Goal: Task Accomplishment & Management: Use online tool/utility

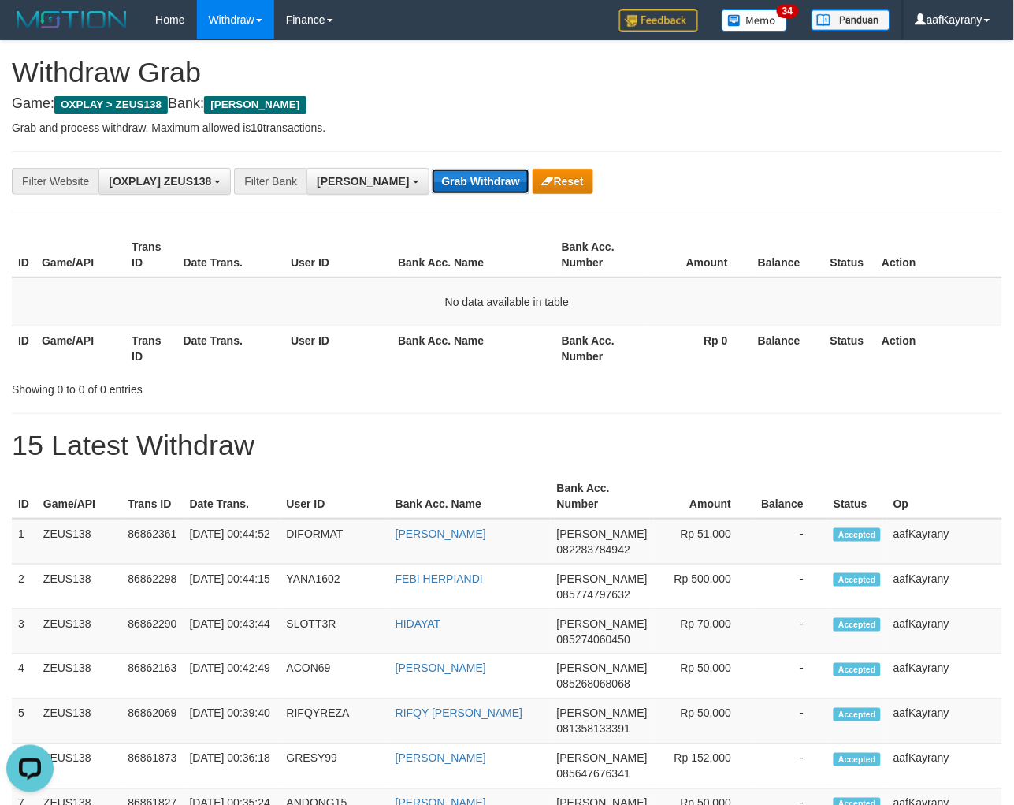
click at [432, 193] on button "Grab Withdraw" at bounding box center [480, 181] width 97 height 25
click at [432, 169] on button "Grab Withdraw" at bounding box center [480, 181] width 97 height 25
click at [432, 193] on button "Grab Withdraw" at bounding box center [480, 181] width 97 height 25
click at [432, 169] on button "Grab Withdraw" at bounding box center [480, 181] width 97 height 25
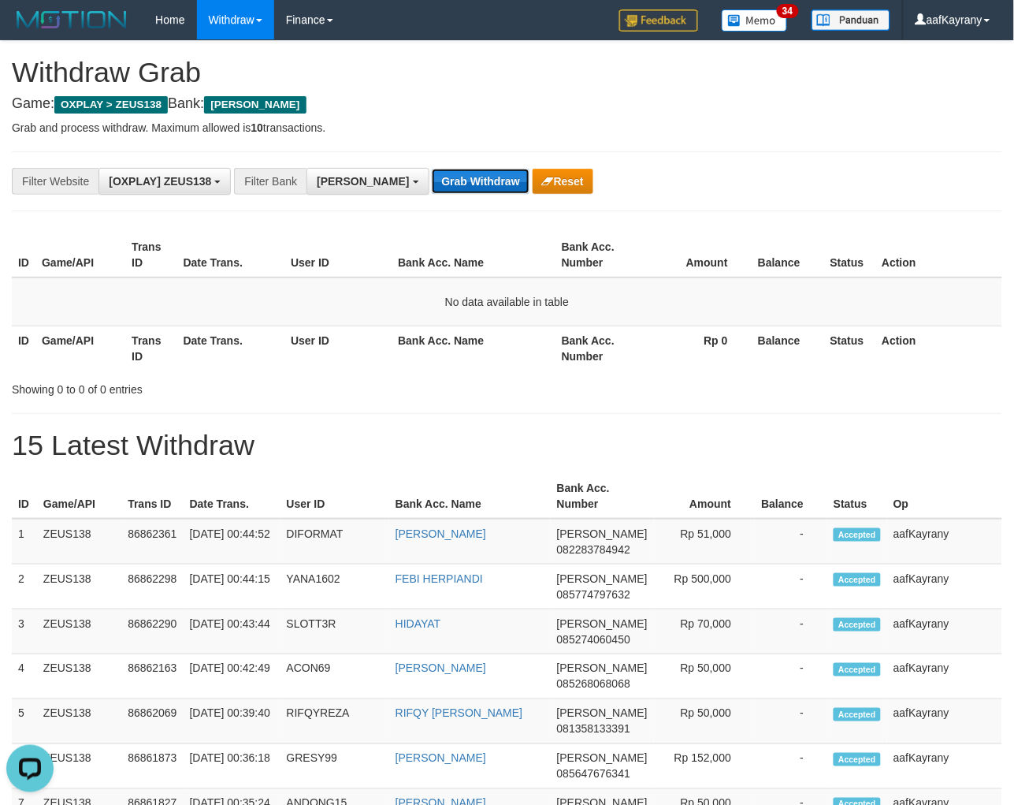
click at [432, 190] on button "Grab Withdraw" at bounding box center [480, 181] width 97 height 25
click at [432, 169] on button "Grab Withdraw" at bounding box center [480, 181] width 97 height 25
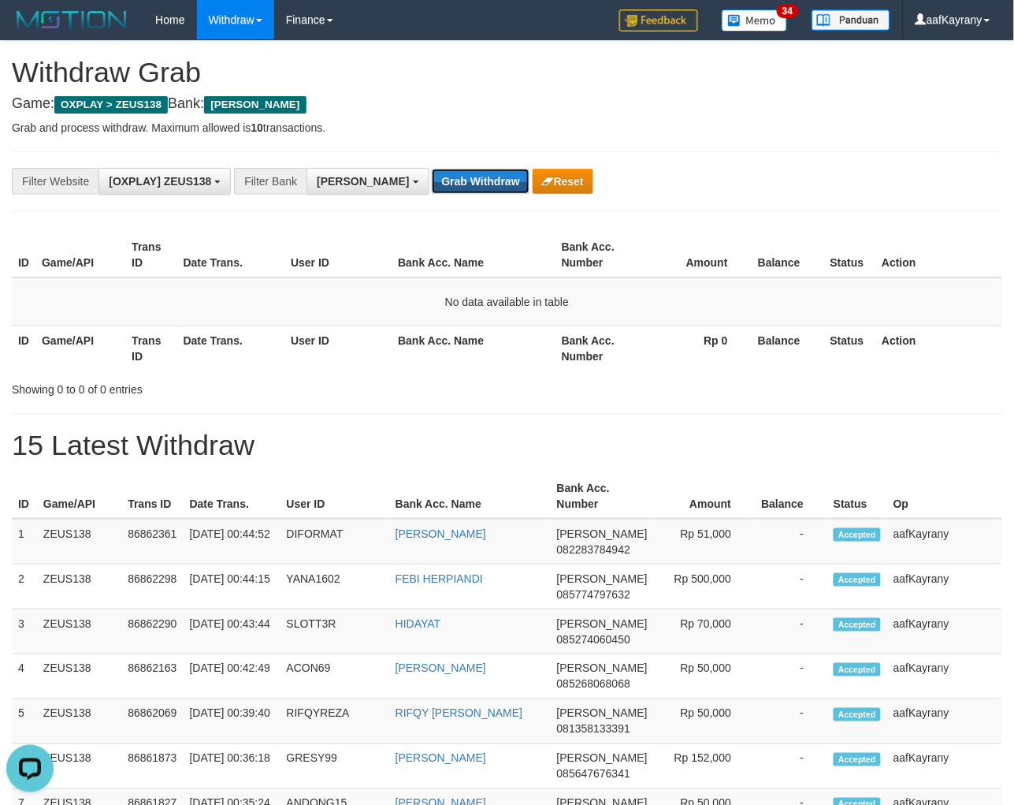
click at [432, 169] on button "Grab Withdraw" at bounding box center [480, 181] width 97 height 25
click at [432, 185] on button "Grab Withdraw" at bounding box center [480, 181] width 97 height 25
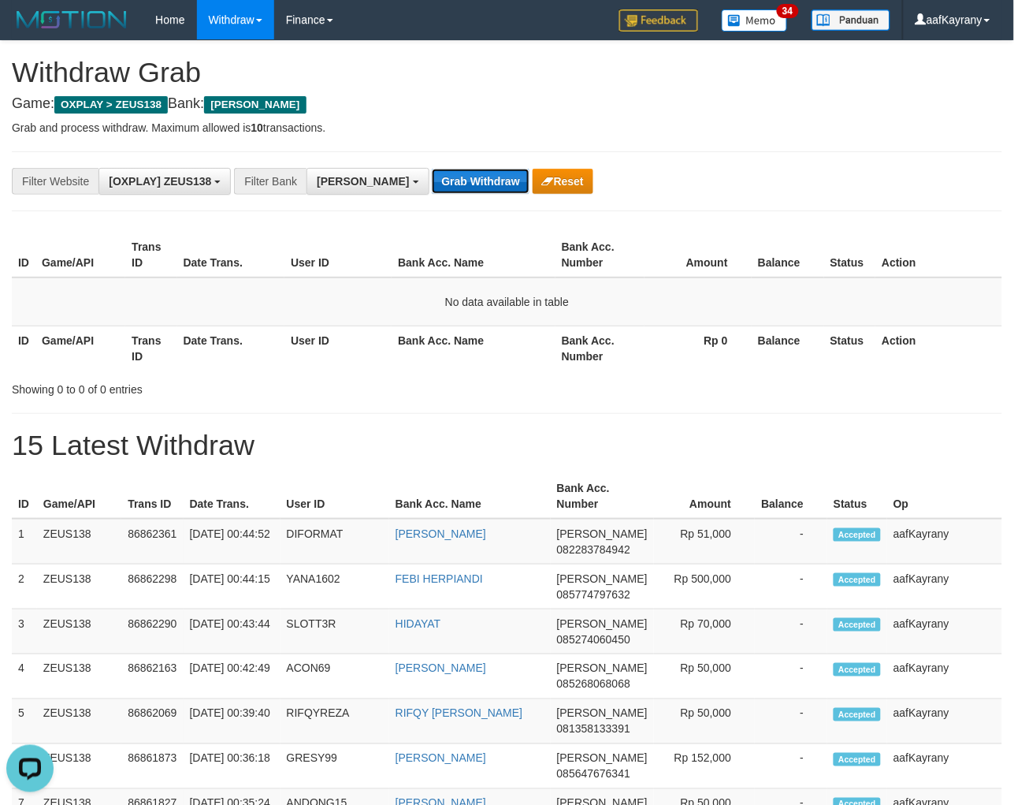
click at [432, 185] on button "Grab Withdraw" at bounding box center [480, 181] width 97 height 25
click at [432, 169] on button "Grab Withdraw" at bounding box center [480, 181] width 97 height 25
click at [432, 185] on button "Grab Withdraw" at bounding box center [480, 181] width 97 height 25
click at [432, 169] on button "Grab Withdraw" at bounding box center [480, 181] width 97 height 25
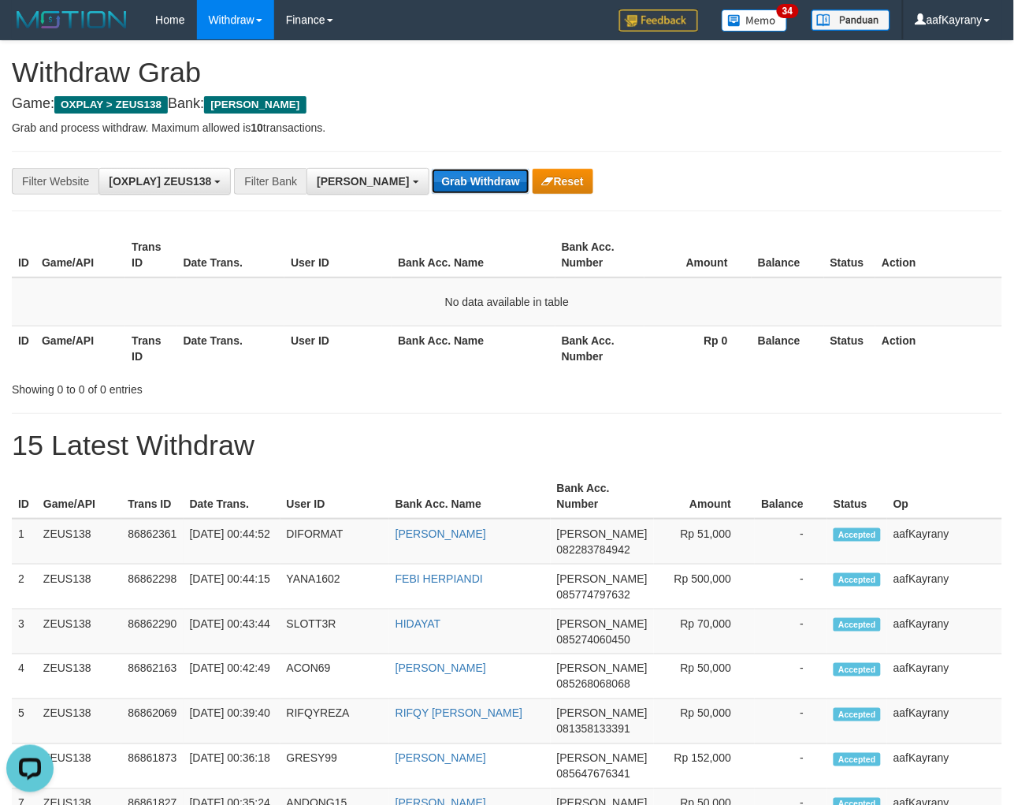
click at [432, 185] on button "Grab Withdraw" at bounding box center [480, 181] width 97 height 25
click at [432, 169] on button "Grab Withdraw" at bounding box center [480, 181] width 97 height 25
click at [432, 185] on button "Grab Withdraw" at bounding box center [480, 181] width 97 height 25
click at [432, 169] on button "Grab Withdraw" at bounding box center [480, 181] width 97 height 25
click at [432, 185] on button "Grab Withdraw" at bounding box center [480, 181] width 97 height 25
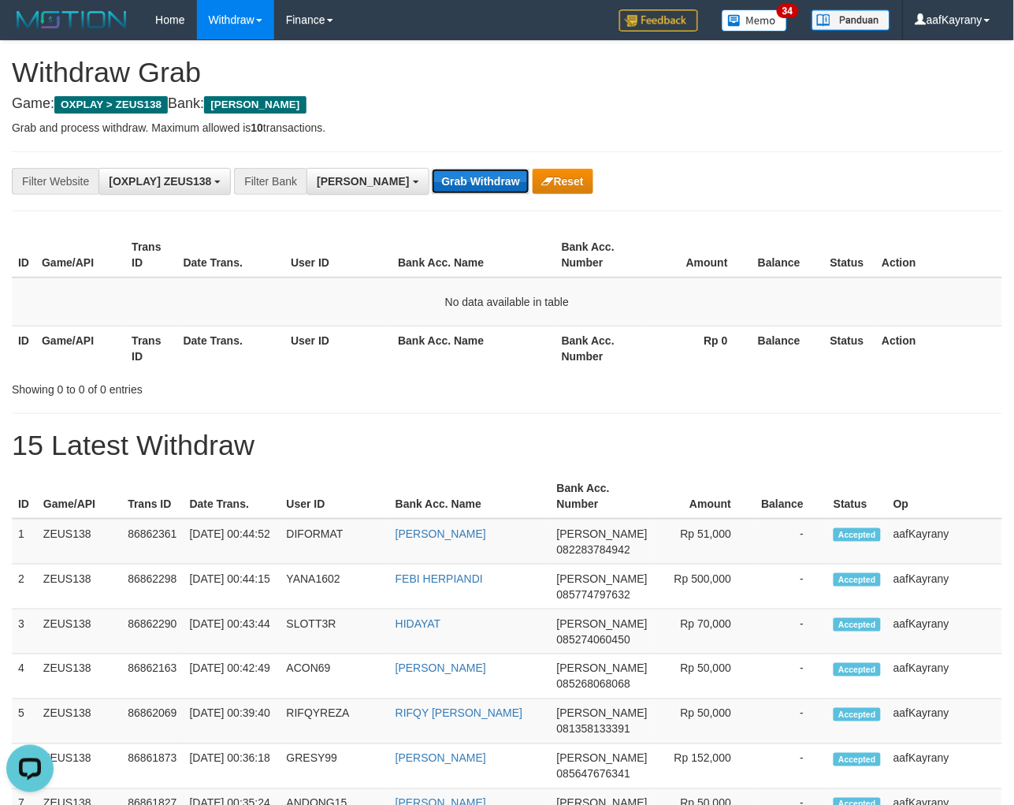
click at [432, 169] on button "Grab Withdraw" at bounding box center [480, 181] width 97 height 25
click at [432, 185] on button "Grab Withdraw" at bounding box center [480, 181] width 97 height 25
click at [432, 169] on button "Grab Withdraw" at bounding box center [480, 181] width 97 height 25
click at [432, 185] on button "Grab Withdraw" at bounding box center [480, 181] width 97 height 25
click at [432, 169] on button "Grab Withdraw" at bounding box center [480, 181] width 97 height 25
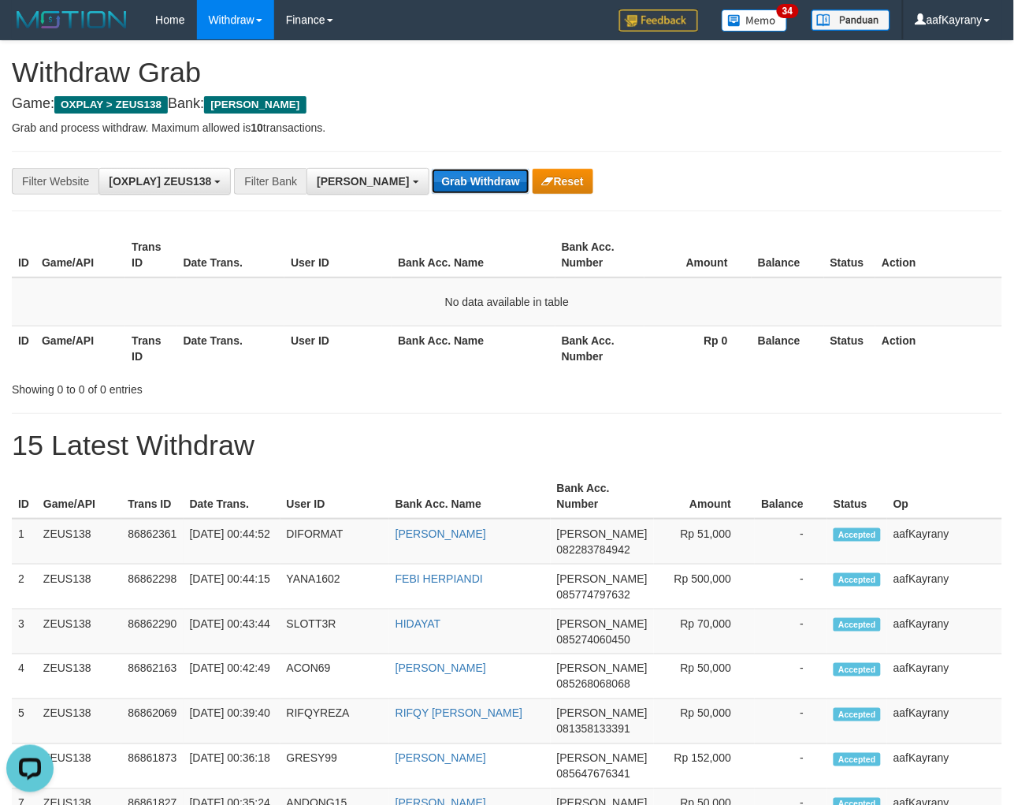
click at [432, 185] on button "Grab Withdraw" at bounding box center [480, 181] width 97 height 25
click at [432, 169] on button "Grab Withdraw" at bounding box center [480, 181] width 97 height 25
click at [432, 185] on button "Grab Withdraw" at bounding box center [480, 181] width 97 height 25
click at [432, 169] on button "Grab Withdraw" at bounding box center [480, 181] width 97 height 25
click at [432, 185] on button "Grab Withdraw" at bounding box center [480, 181] width 97 height 25
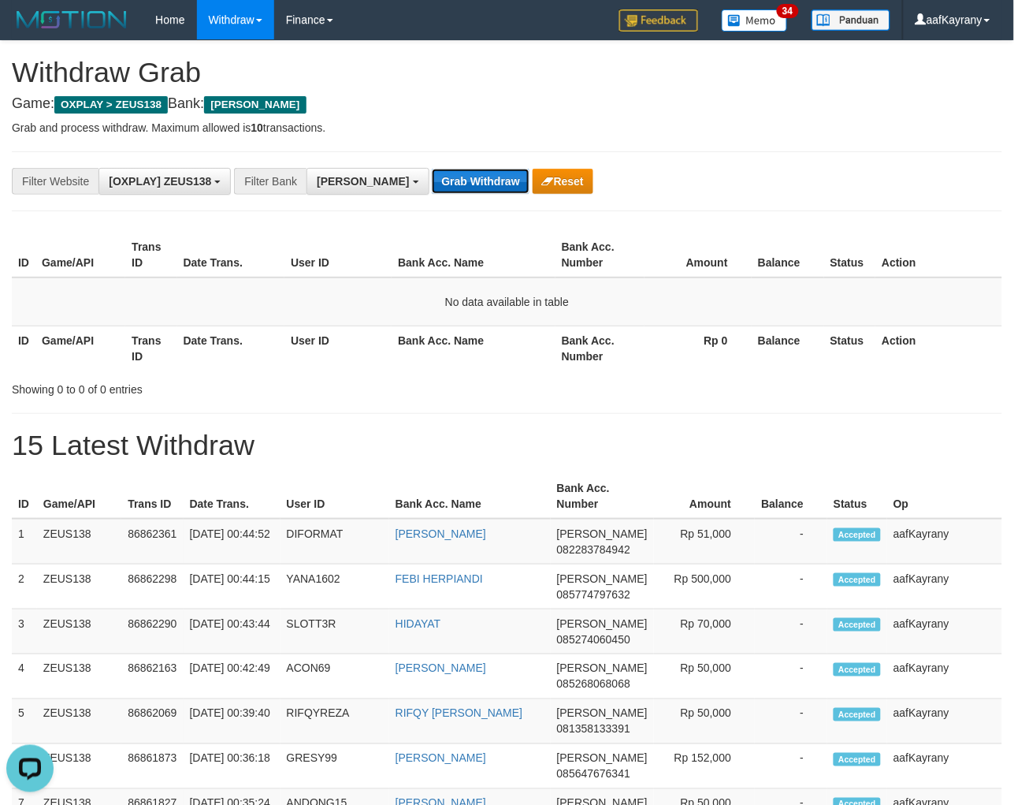
click at [432, 169] on button "Grab Withdraw" at bounding box center [480, 181] width 97 height 25
click at [432, 185] on button "Grab Withdraw" at bounding box center [480, 181] width 97 height 25
click at [432, 169] on button "Grab Withdraw" at bounding box center [480, 181] width 97 height 25
click at [432, 185] on button "Grab Withdraw" at bounding box center [480, 181] width 97 height 25
click at [432, 169] on button "Grab Withdraw" at bounding box center [480, 181] width 97 height 25
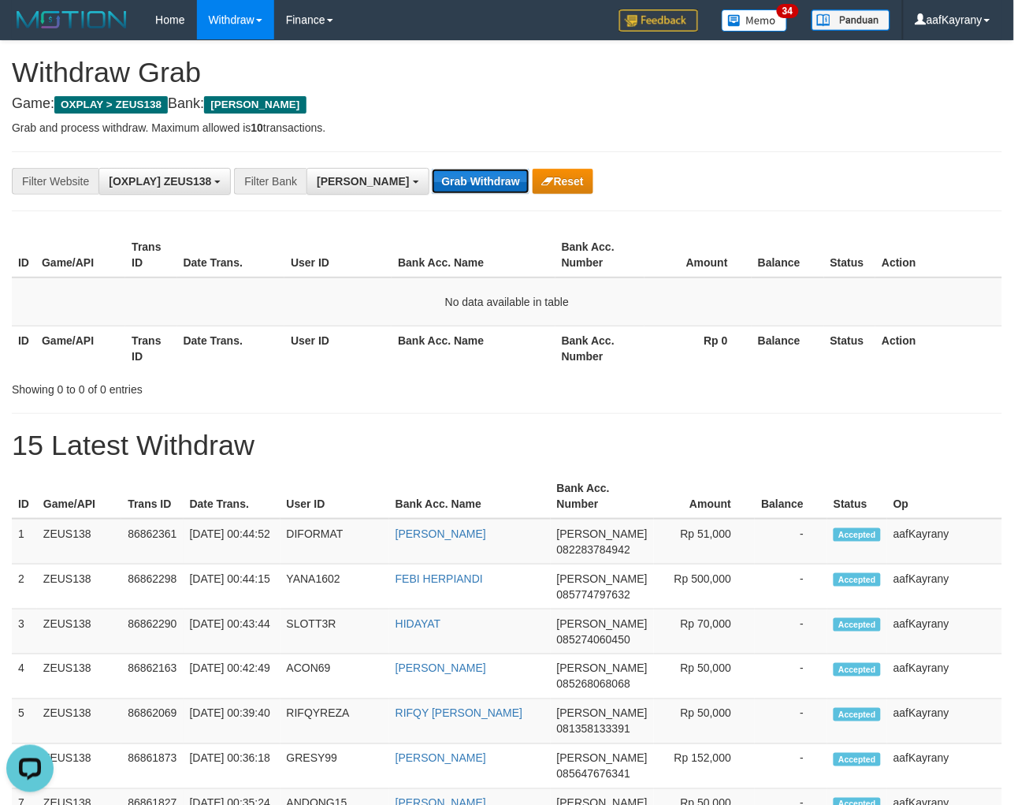
click at [432, 185] on button "Grab Withdraw" at bounding box center [480, 181] width 97 height 25
click at [432, 169] on button "Grab Withdraw" at bounding box center [480, 181] width 97 height 25
click at [432, 185] on button "Grab Withdraw" at bounding box center [480, 181] width 97 height 25
click at [432, 169] on button "Grab Withdraw" at bounding box center [480, 181] width 97 height 25
click at [432, 185] on button "Grab Withdraw" at bounding box center [480, 181] width 97 height 25
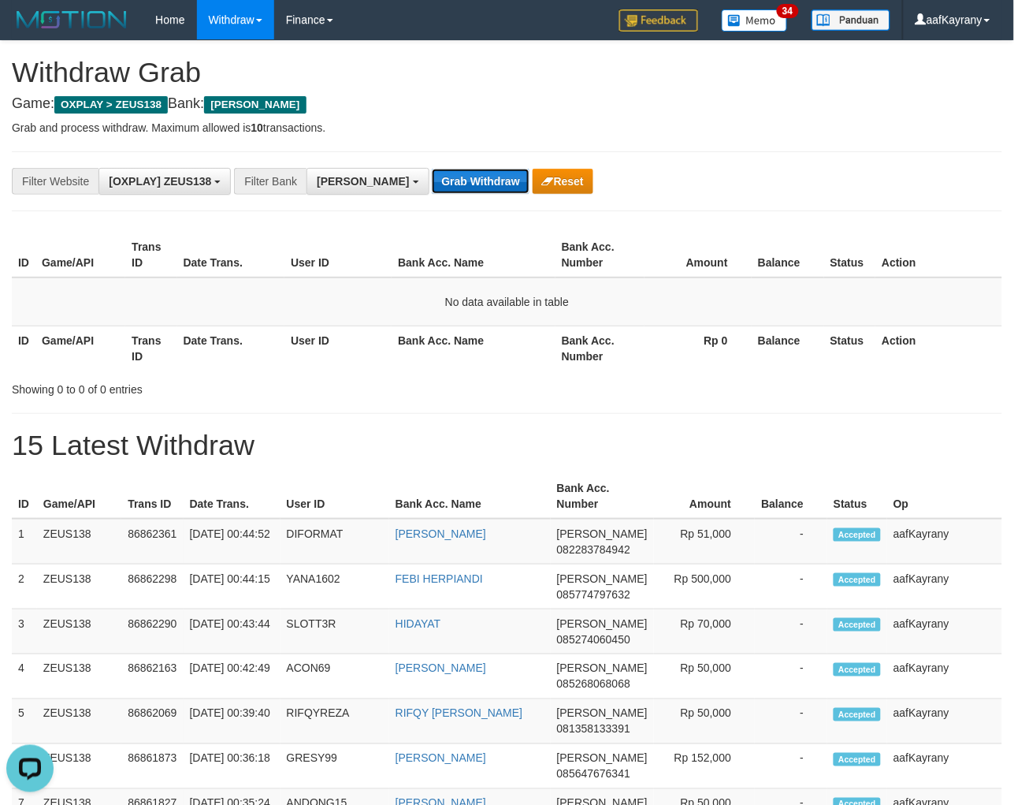
click at [432, 169] on button "Grab Withdraw" at bounding box center [480, 181] width 97 height 25
click at [432, 185] on button "Grab Withdraw" at bounding box center [480, 181] width 97 height 25
click at [432, 169] on button "Grab Withdraw" at bounding box center [480, 181] width 97 height 25
click at [432, 185] on button "Grab Withdraw" at bounding box center [480, 181] width 97 height 25
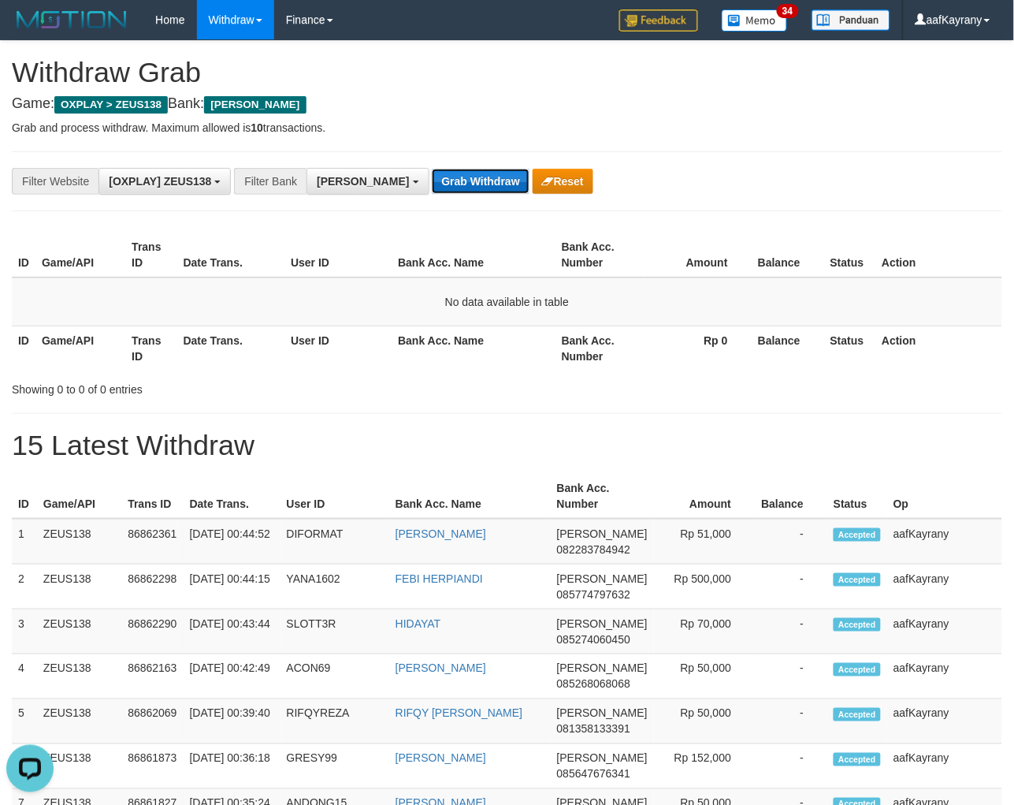
click at [432, 169] on button "Grab Withdraw" at bounding box center [480, 181] width 97 height 25
click at [432, 185] on button "Grab Withdraw" at bounding box center [480, 181] width 97 height 25
click at [432, 169] on button "Grab Withdraw" at bounding box center [480, 181] width 97 height 25
click at [432, 185] on button "Grab Withdraw" at bounding box center [480, 181] width 97 height 25
click at [432, 169] on button "Grab Withdraw" at bounding box center [480, 181] width 97 height 25
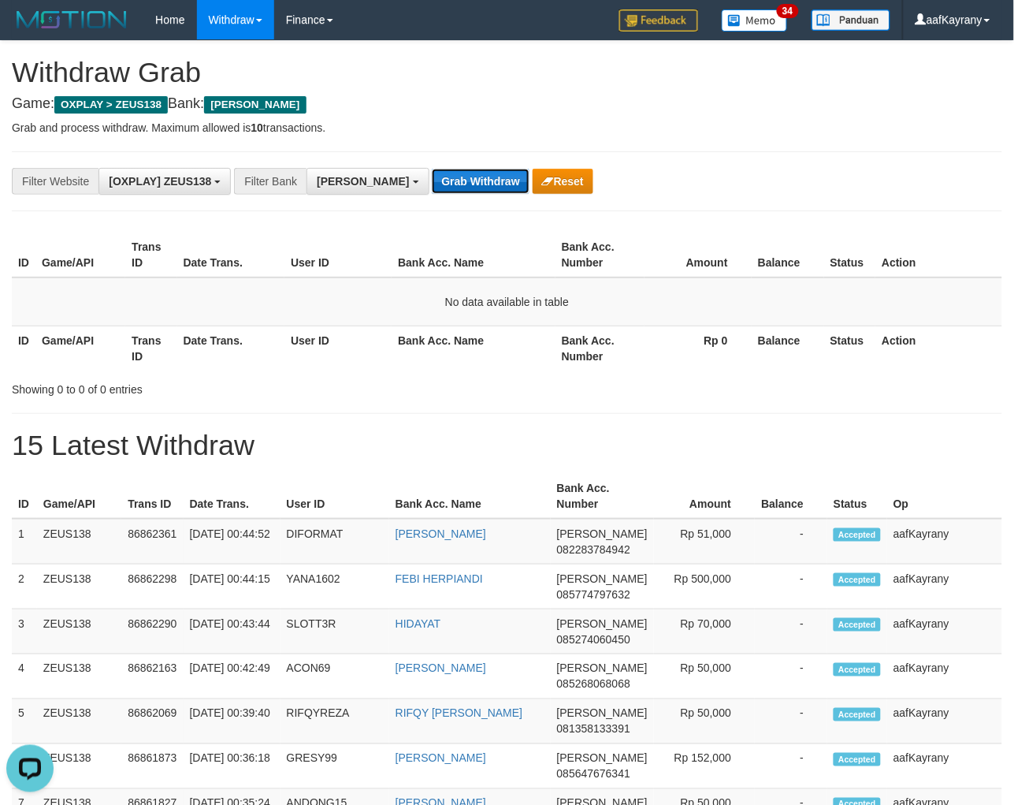
click at [432, 185] on button "Grab Withdraw" at bounding box center [480, 181] width 97 height 25
click at [432, 169] on button "Grab Withdraw" at bounding box center [480, 181] width 97 height 25
click at [432, 185] on button "Grab Withdraw" at bounding box center [480, 181] width 97 height 25
click at [432, 169] on button "Grab Withdraw" at bounding box center [480, 181] width 97 height 25
click at [432, 185] on button "Grab Withdraw" at bounding box center [480, 181] width 97 height 25
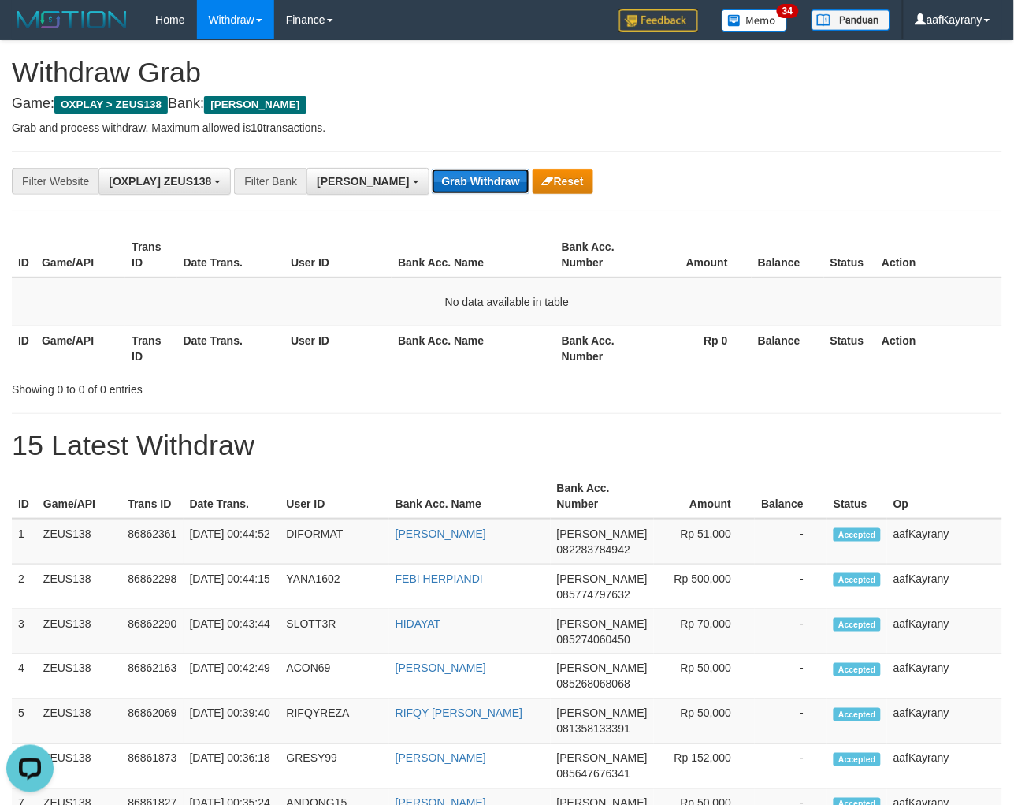
click at [432, 169] on button "Grab Withdraw" at bounding box center [480, 181] width 97 height 25
click at [432, 185] on button "Grab Withdraw" at bounding box center [480, 181] width 97 height 25
click at [432, 169] on button "Grab Withdraw" at bounding box center [480, 181] width 97 height 25
click at [432, 185] on button "Grab Withdraw" at bounding box center [480, 181] width 97 height 25
click at [432, 169] on button "Grab Withdraw" at bounding box center [480, 181] width 97 height 25
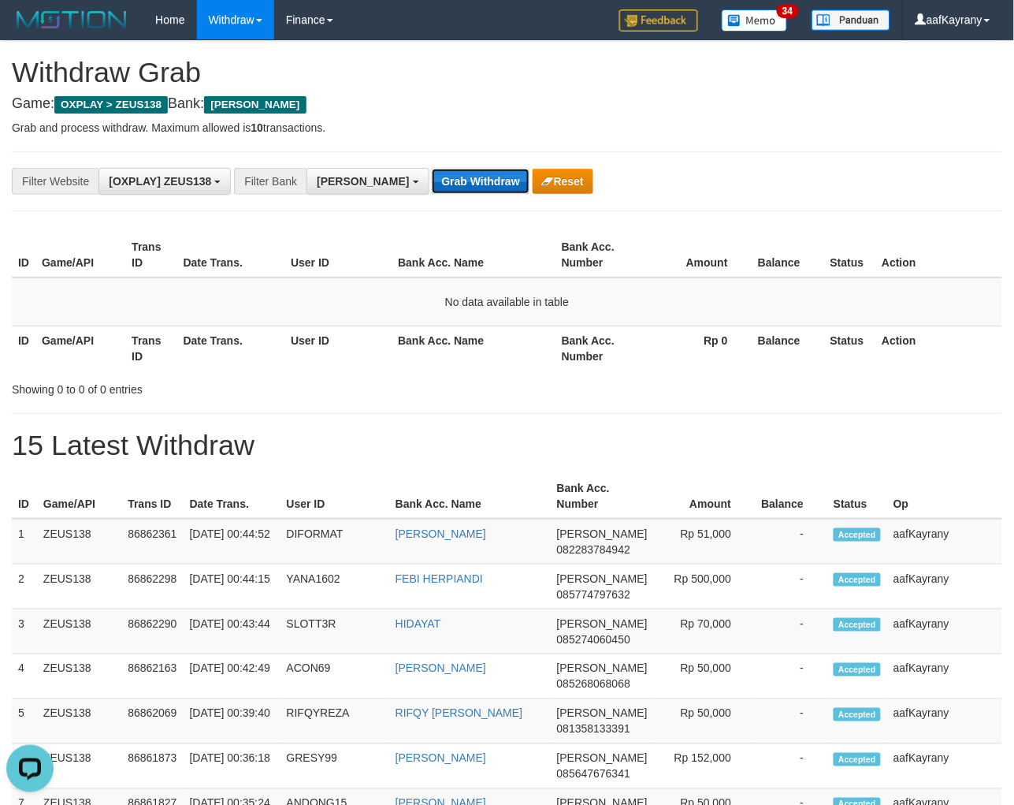
click at [432, 185] on button "Grab Withdraw" at bounding box center [480, 181] width 97 height 25
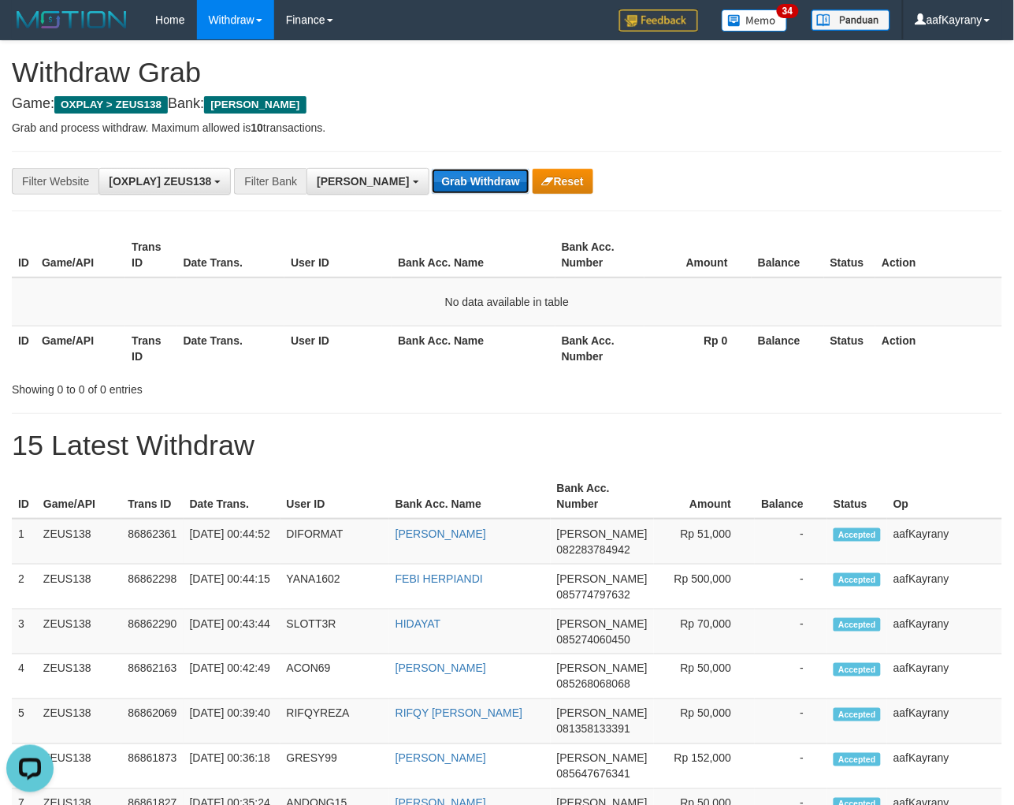
click at [432, 185] on button "Grab Withdraw" at bounding box center [480, 181] width 97 height 25
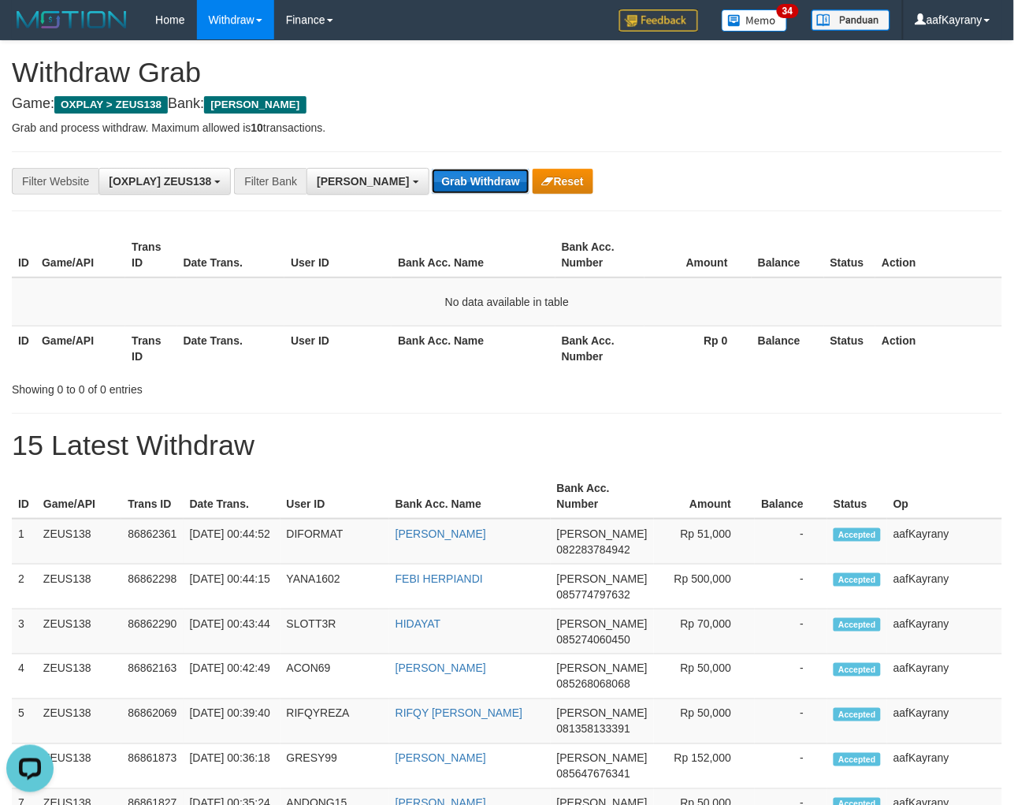
click at [432, 185] on button "Grab Withdraw" at bounding box center [480, 181] width 97 height 25
click at [432, 169] on button "Grab Withdraw" at bounding box center [480, 181] width 97 height 25
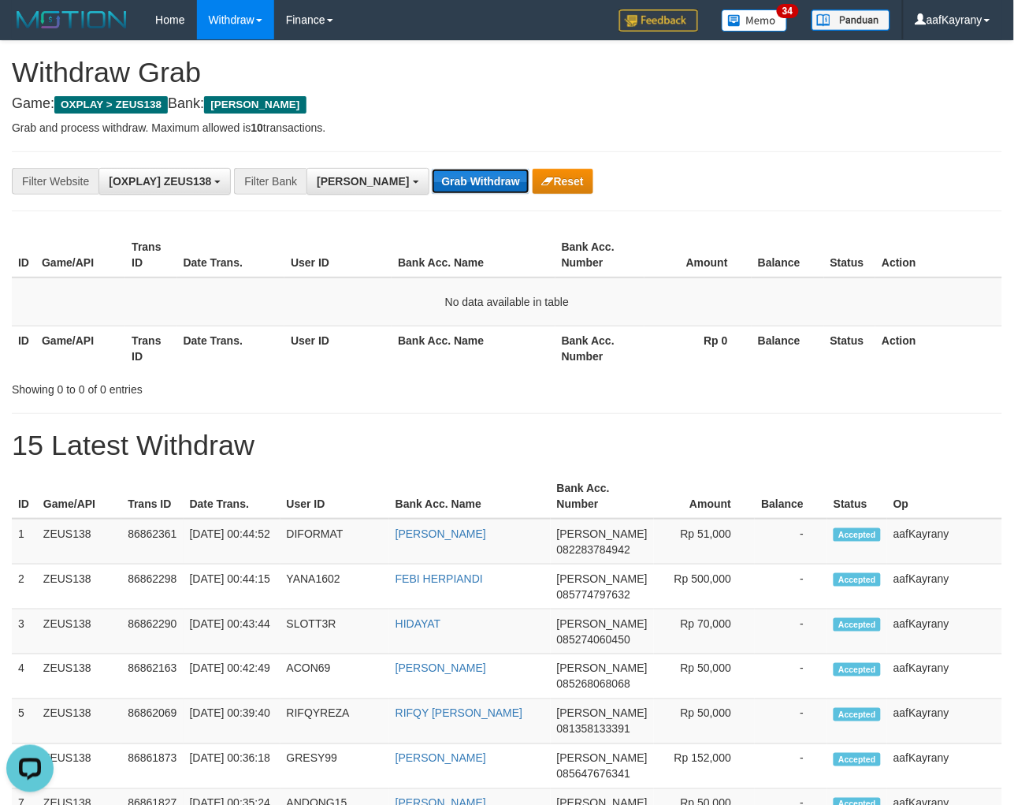
click at [432, 185] on button "Grab Withdraw" at bounding box center [480, 181] width 97 height 25
click at [432, 169] on button "Grab Withdraw" at bounding box center [480, 181] width 97 height 25
click at [432, 185] on button "Grab Withdraw" at bounding box center [480, 181] width 97 height 25
click at [432, 169] on button "Grab Withdraw" at bounding box center [480, 181] width 97 height 25
click at [432, 185] on button "Grab Withdraw" at bounding box center [480, 181] width 97 height 25
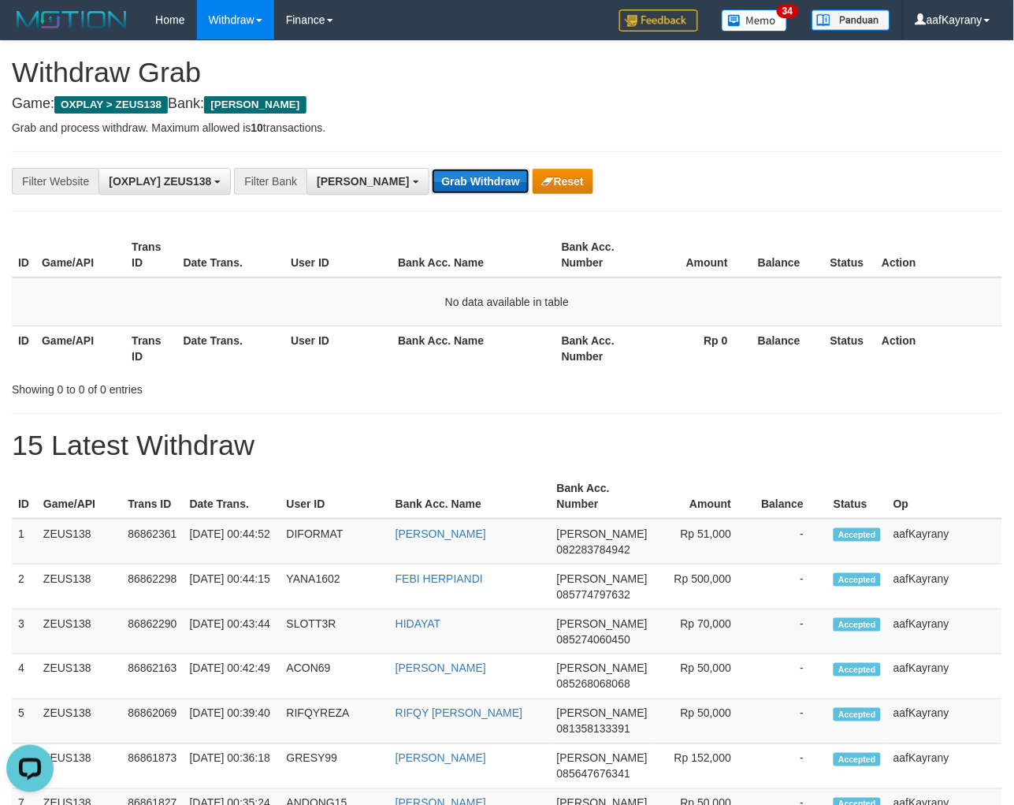
click at [432, 169] on button "Grab Withdraw" at bounding box center [480, 181] width 97 height 25
click at [432, 185] on button "Grab Withdraw" at bounding box center [480, 181] width 97 height 25
click at [432, 169] on button "Grab Withdraw" at bounding box center [480, 181] width 97 height 25
click at [432, 185] on button "Grab Withdraw" at bounding box center [480, 181] width 97 height 25
click at [432, 169] on button "Grab Withdraw" at bounding box center [480, 181] width 97 height 25
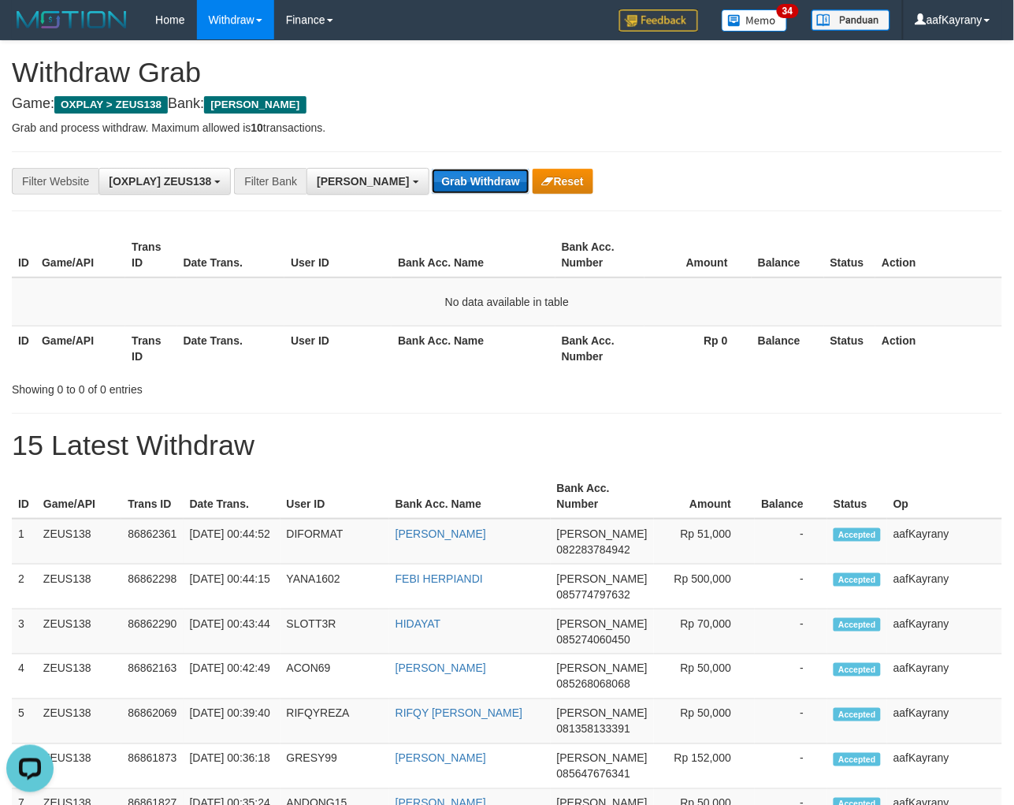
click at [432, 185] on button "Grab Withdraw" at bounding box center [480, 181] width 97 height 25
click at [432, 169] on button "Grab Withdraw" at bounding box center [480, 181] width 97 height 25
click at [432, 185] on button "Grab Withdraw" at bounding box center [480, 181] width 97 height 25
click at [432, 169] on button "Grab Withdraw" at bounding box center [480, 181] width 97 height 25
click at [432, 185] on button "Grab Withdraw" at bounding box center [480, 181] width 97 height 25
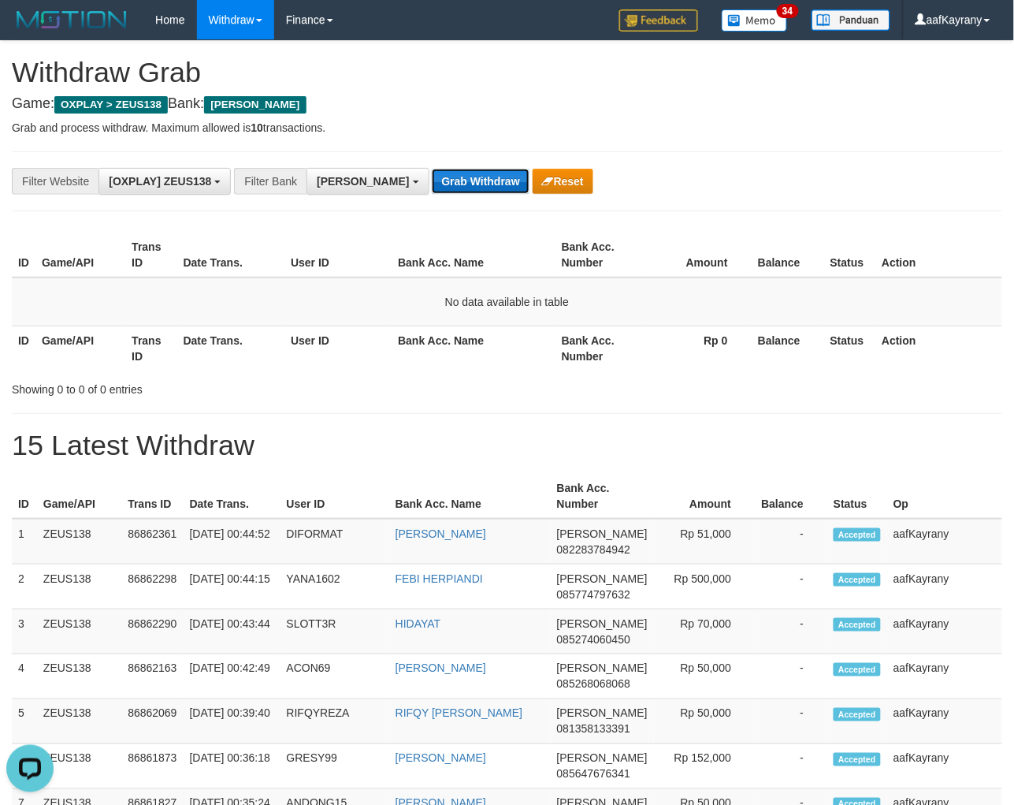
click at [432, 169] on button "Grab Withdraw" at bounding box center [480, 181] width 97 height 25
click at [432, 185] on button "Grab Withdraw" at bounding box center [480, 181] width 97 height 25
click at [432, 169] on button "Grab Withdraw" at bounding box center [480, 181] width 97 height 25
click at [432, 185] on button "Grab Withdraw" at bounding box center [480, 181] width 97 height 25
click at [432, 169] on button "Grab Withdraw" at bounding box center [480, 181] width 97 height 25
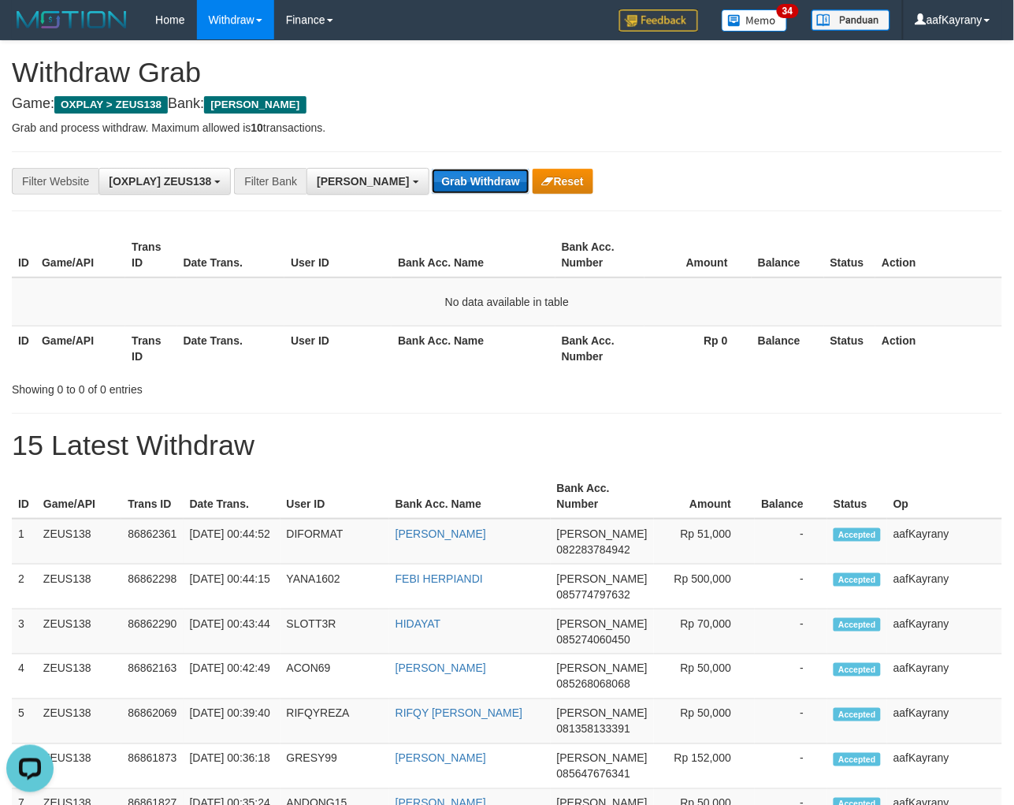
click at [432, 185] on button "Grab Withdraw" at bounding box center [480, 181] width 97 height 25
click at [432, 169] on button "Grab Withdraw" at bounding box center [480, 181] width 97 height 25
click at [432, 185] on button "Grab Withdraw" at bounding box center [480, 181] width 97 height 25
click at [432, 169] on button "Grab Withdraw" at bounding box center [480, 181] width 97 height 25
click at [432, 185] on button "Grab Withdraw" at bounding box center [480, 181] width 97 height 25
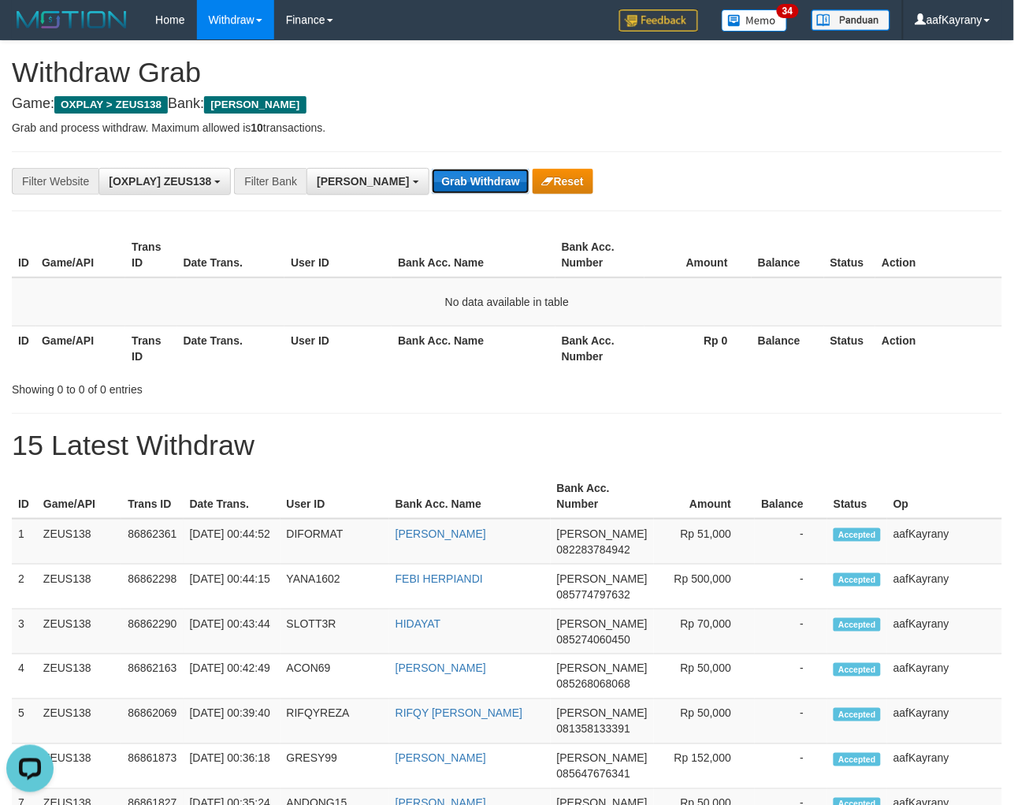
click at [432, 169] on button "Grab Withdraw" at bounding box center [480, 181] width 97 height 25
click at [432, 185] on button "Grab Withdraw" at bounding box center [480, 181] width 97 height 25
click at [432, 169] on button "Grab Withdraw" at bounding box center [480, 181] width 97 height 25
click at [432, 185] on button "Grab Withdraw" at bounding box center [480, 181] width 97 height 25
click at [432, 169] on button "Grab Withdraw" at bounding box center [480, 181] width 97 height 25
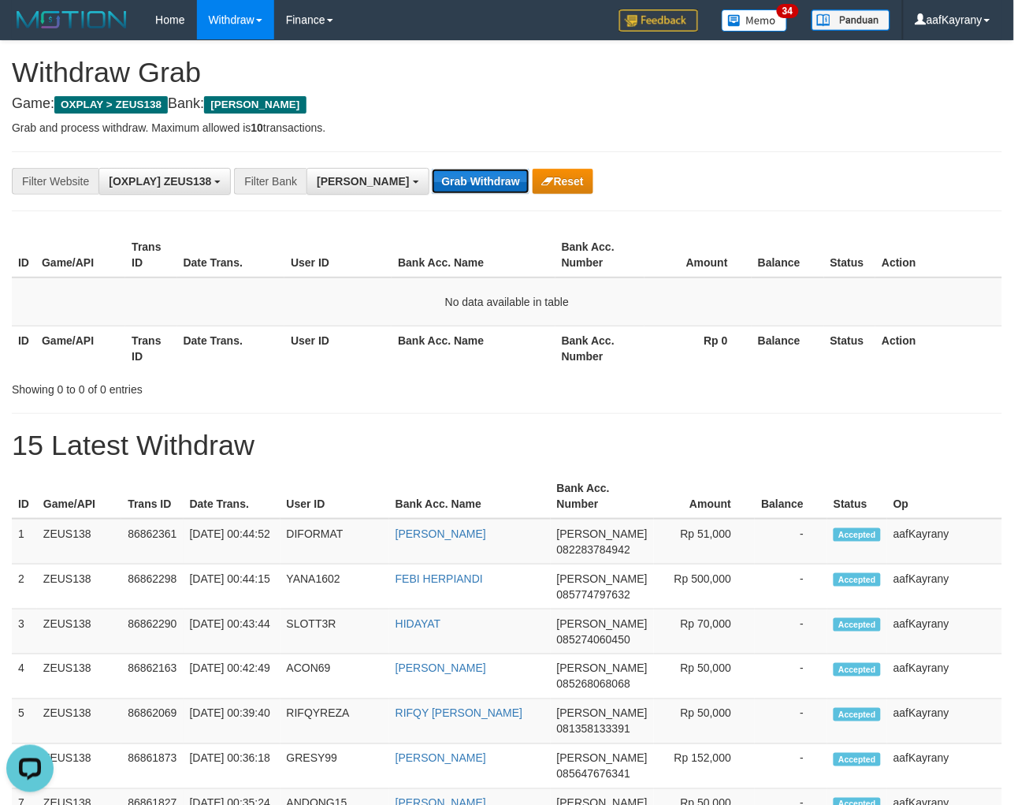
click at [432, 185] on button "Grab Withdraw" at bounding box center [480, 181] width 97 height 25
click at [432, 169] on button "Grab Withdraw" at bounding box center [480, 181] width 97 height 25
click at [432, 185] on button "Grab Withdraw" at bounding box center [480, 181] width 97 height 25
click at [432, 169] on button "Grab Withdraw" at bounding box center [480, 181] width 97 height 25
click at [432, 185] on button "Grab Withdraw" at bounding box center [480, 181] width 97 height 25
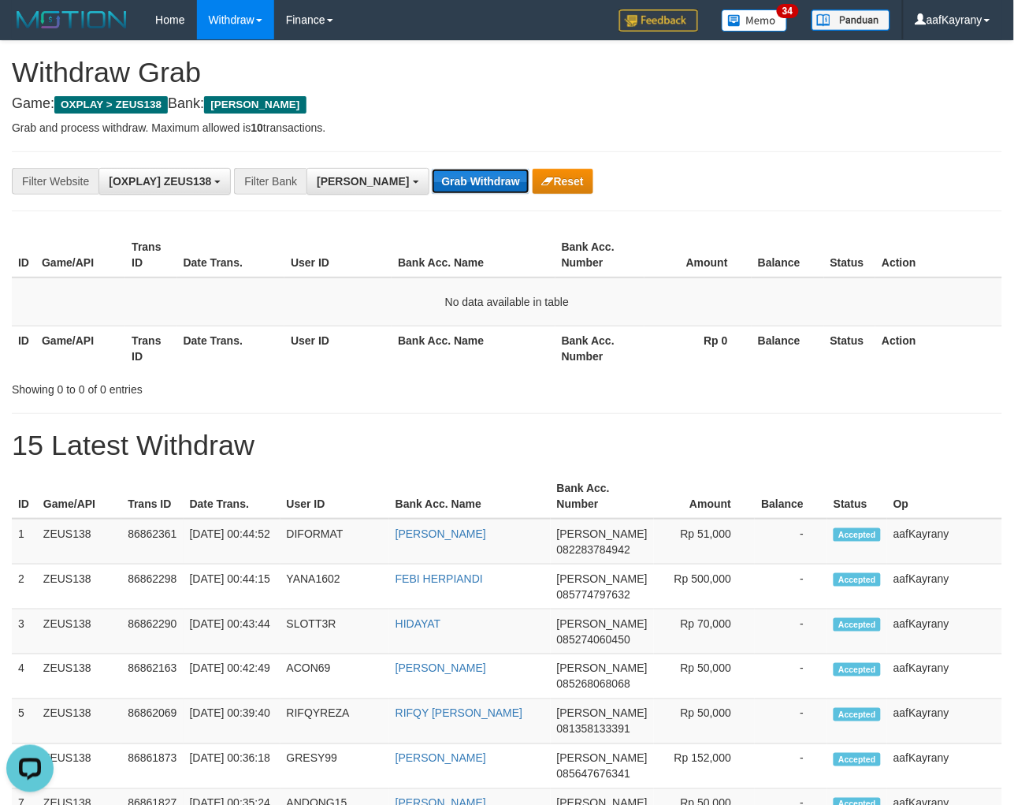
click at [432, 169] on button "Grab Withdraw" at bounding box center [480, 181] width 97 height 25
click at [432, 185] on button "Grab Withdraw" at bounding box center [480, 181] width 97 height 25
click at [432, 169] on button "Grab Withdraw" at bounding box center [480, 181] width 97 height 25
click at [432, 185] on button "Grab Withdraw" at bounding box center [480, 181] width 97 height 25
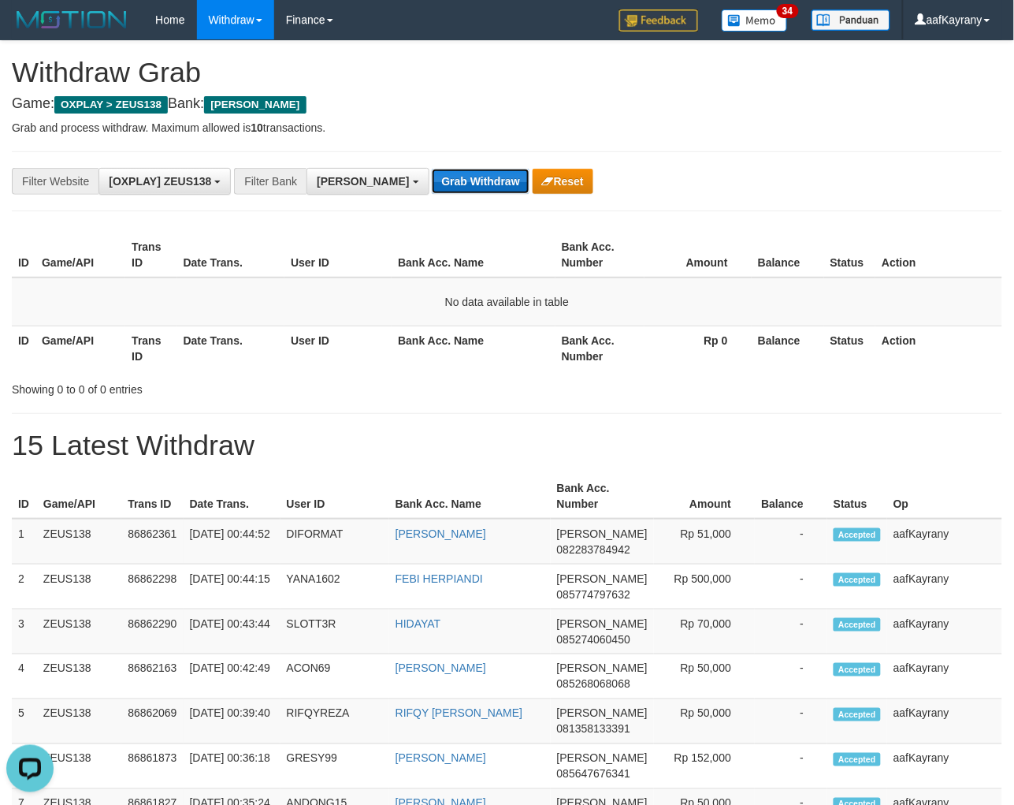
click at [432, 169] on button "Grab Withdraw" at bounding box center [480, 181] width 97 height 25
click at [432, 185] on button "Grab Withdraw" at bounding box center [480, 181] width 97 height 25
click at [432, 169] on button "Grab Withdraw" at bounding box center [480, 181] width 97 height 25
click at [432, 185] on button "Grab Withdraw" at bounding box center [480, 181] width 97 height 25
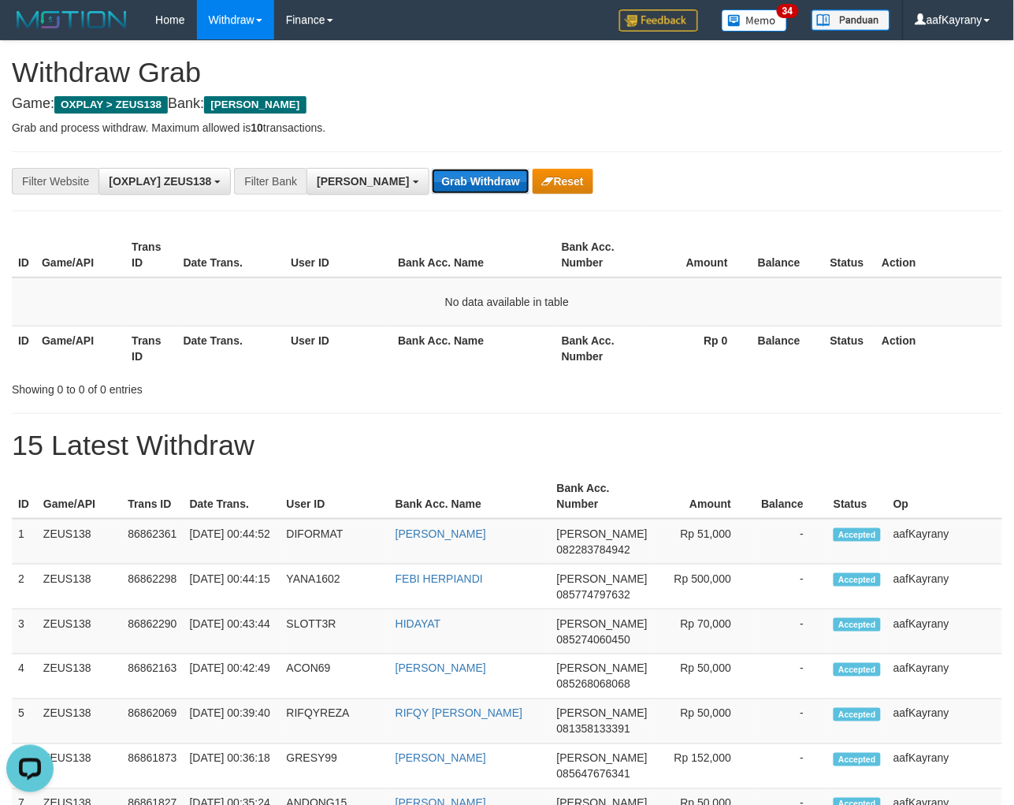
click at [432, 169] on button "Grab Withdraw" at bounding box center [480, 181] width 97 height 25
click at [432, 185] on button "Grab Withdraw" at bounding box center [480, 181] width 97 height 25
click at [432, 169] on button "Grab Withdraw" at bounding box center [480, 181] width 97 height 25
click at [432, 185] on button "Grab Withdraw" at bounding box center [480, 181] width 97 height 25
click at [432, 169] on button "Grab Withdraw" at bounding box center [480, 181] width 97 height 25
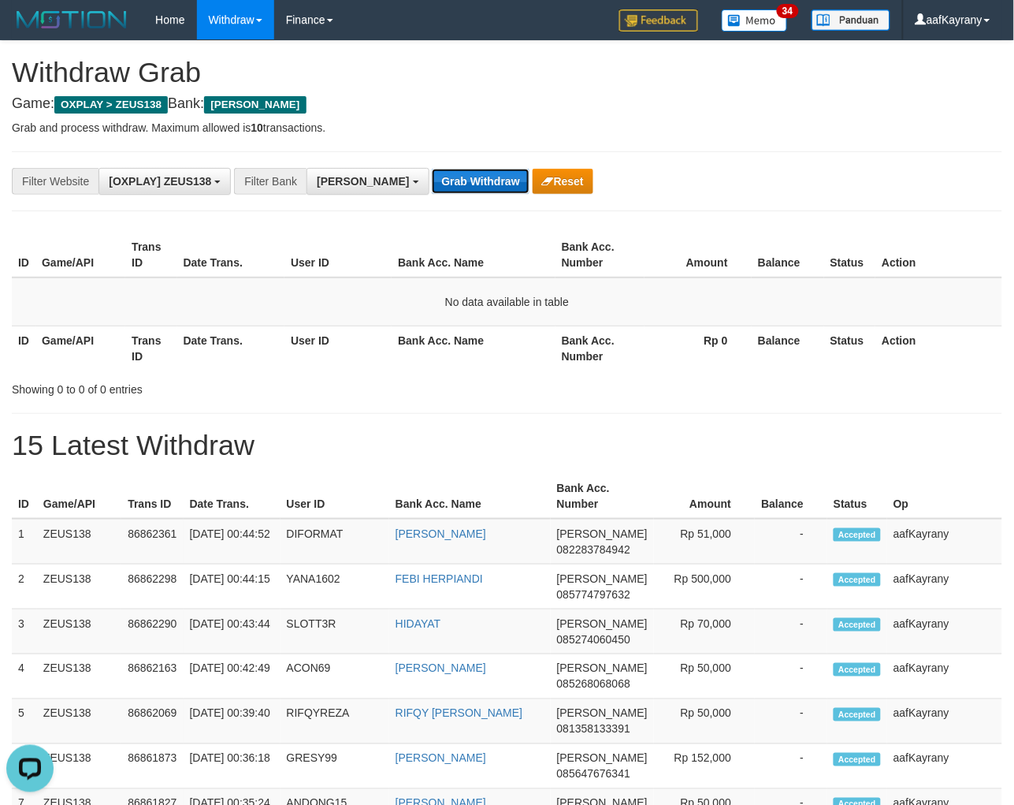
click at [432, 185] on button "Grab Withdraw" at bounding box center [480, 181] width 97 height 25
click at [432, 169] on button "Grab Withdraw" at bounding box center [480, 181] width 97 height 25
click at [432, 185] on button "Grab Withdraw" at bounding box center [480, 181] width 97 height 25
click at [432, 169] on button "Grab Withdraw" at bounding box center [480, 181] width 97 height 25
click at [432, 185] on button "Grab Withdraw" at bounding box center [480, 181] width 97 height 25
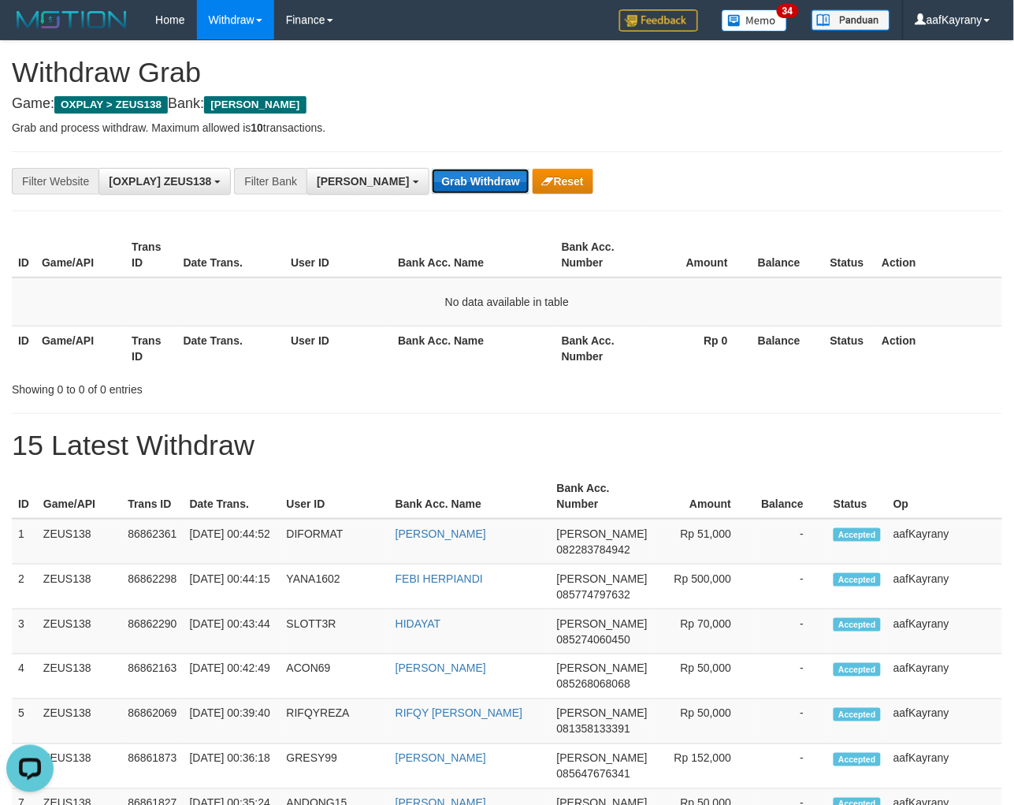
click at [432, 169] on button "Grab Withdraw" at bounding box center [480, 181] width 97 height 25
click at [432, 185] on button "Grab Withdraw" at bounding box center [480, 181] width 97 height 25
click at [432, 169] on button "Grab Withdraw" at bounding box center [480, 181] width 97 height 25
click at [432, 185] on button "Grab Withdraw" at bounding box center [480, 181] width 97 height 25
